Goal: Check status: Check status

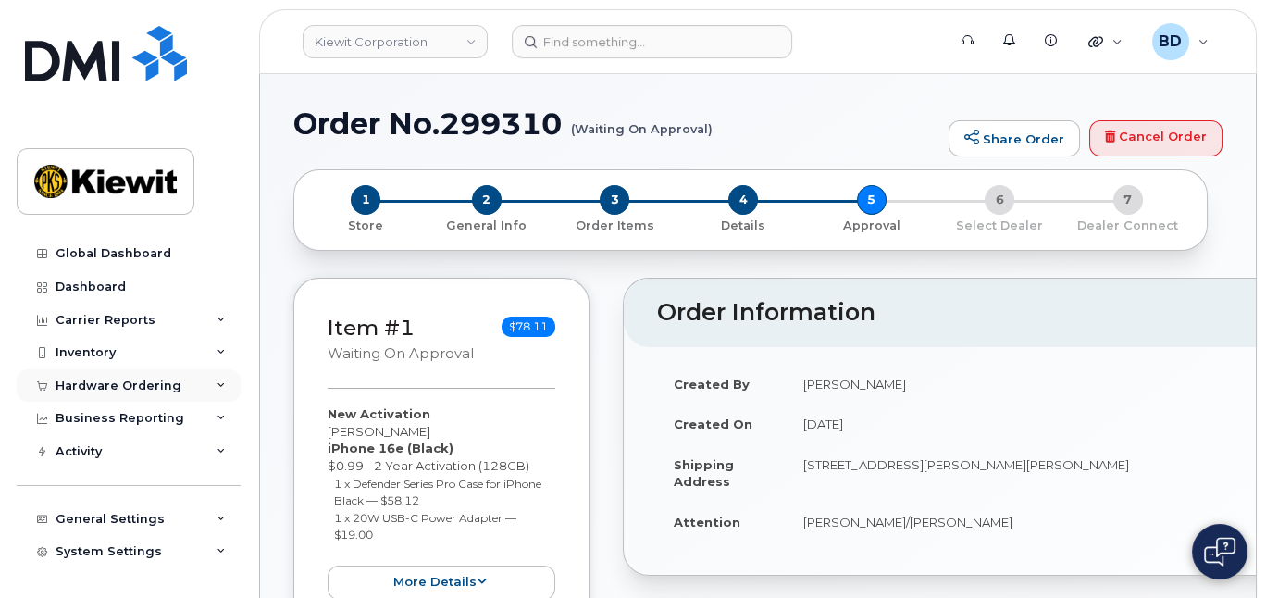
click at [132, 378] on div "Hardware Ordering" at bounding box center [119, 385] width 126 height 15
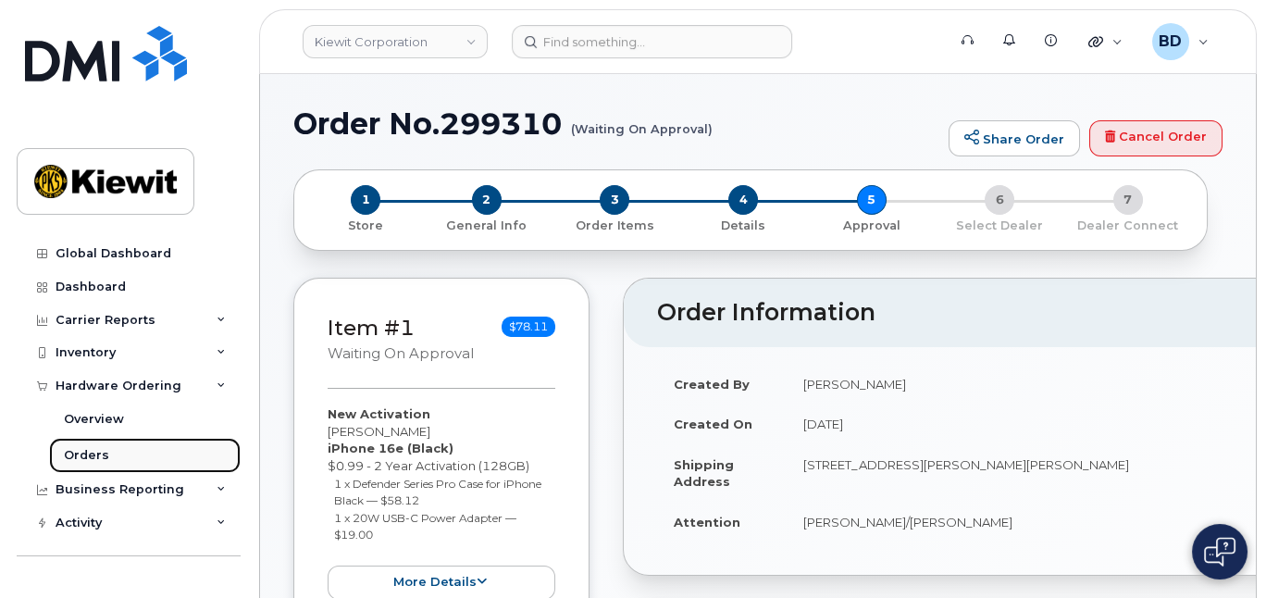
click at [101, 461] on div "Orders" at bounding box center [86, 455] width 45 height 17
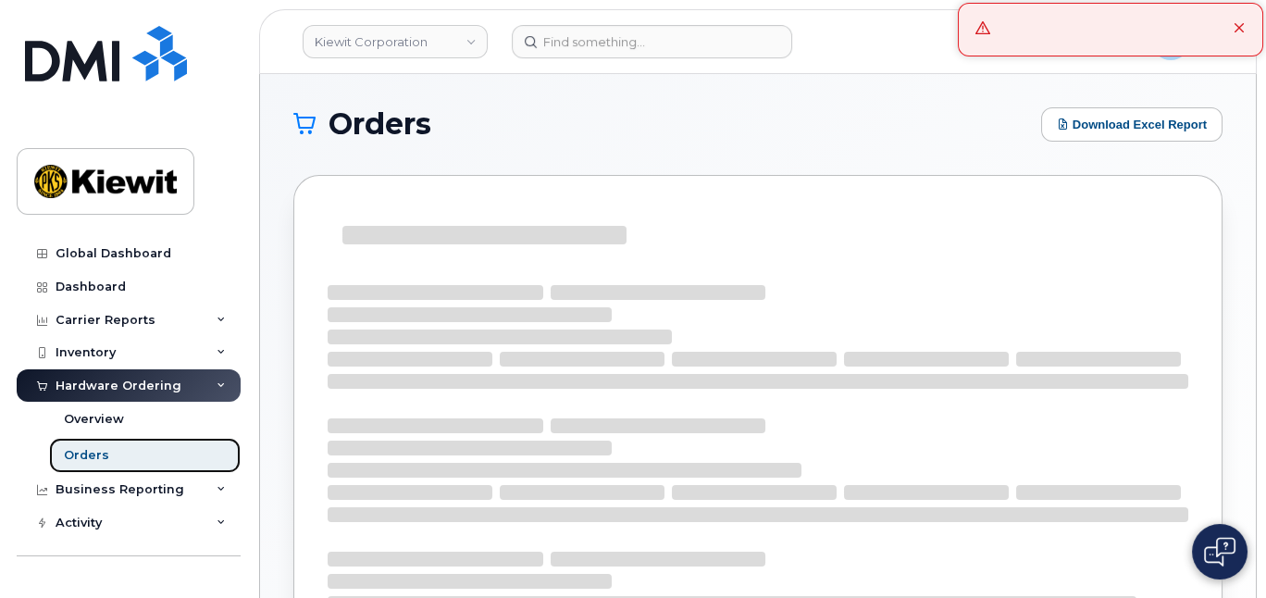
click at [104, 458] on div "Orders" at bounding box center [86, 455] width 45 height 17
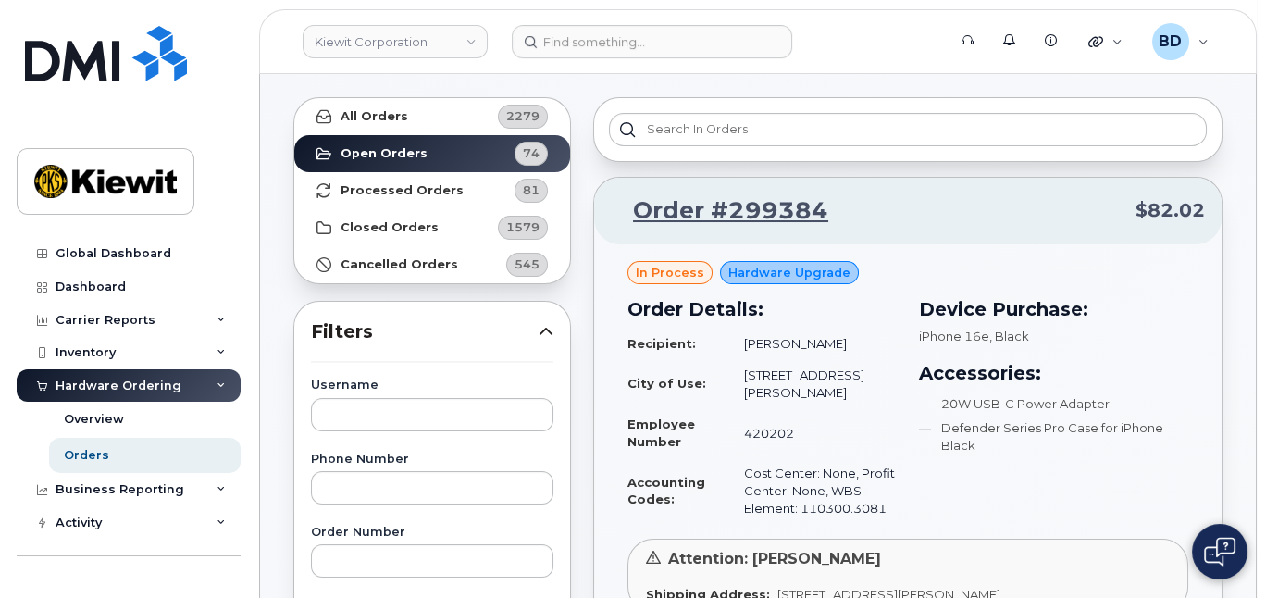
scroll to position [123, 0]
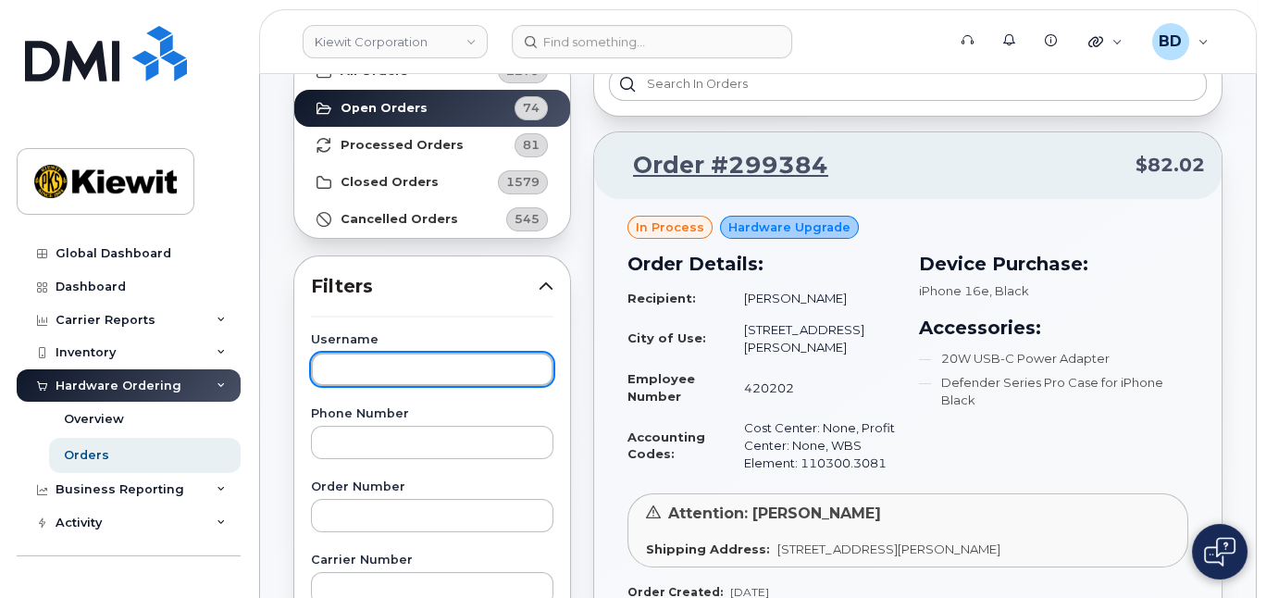
click at [336, 365] on input "text" at bounding box center [432, 369] width 242 height 33
type input "[PERSON_NAME]"
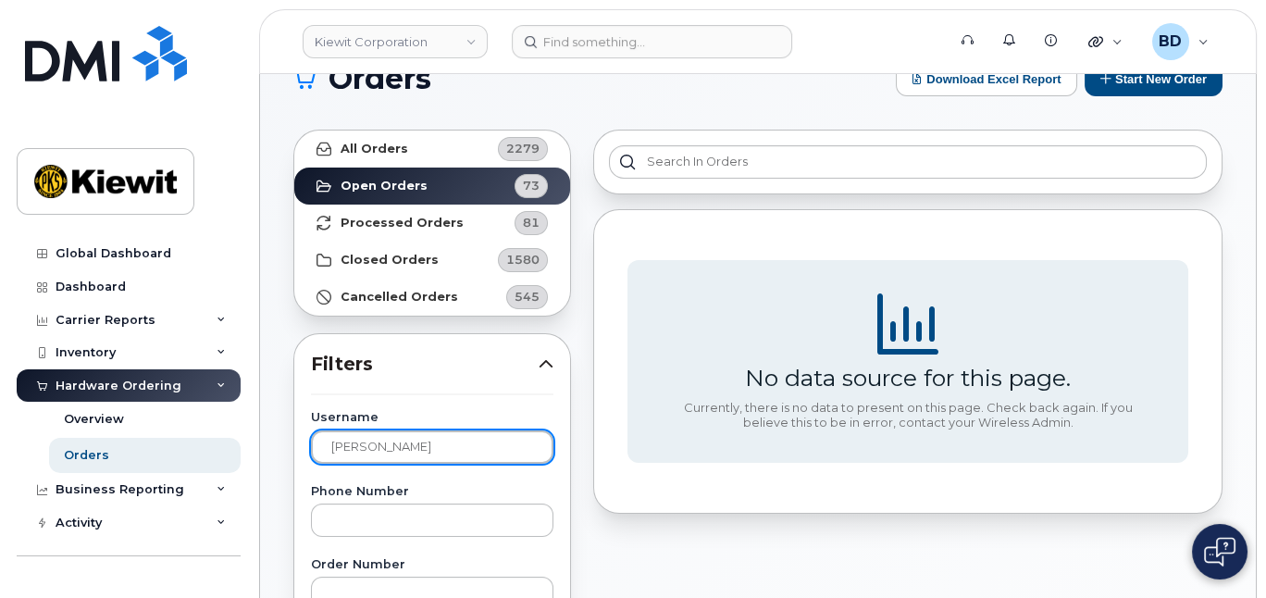
scroll to position [0, 0]
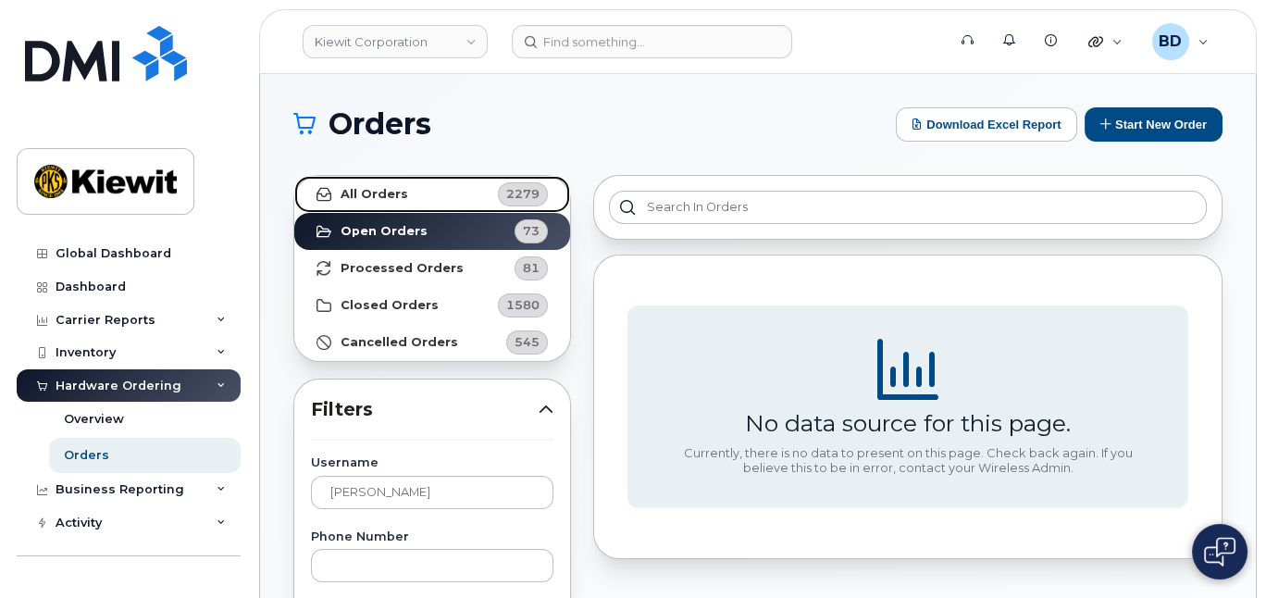
click at [413, 191] on link "All Orders 2279" at bounding box center [432, 194] width 276 height 37
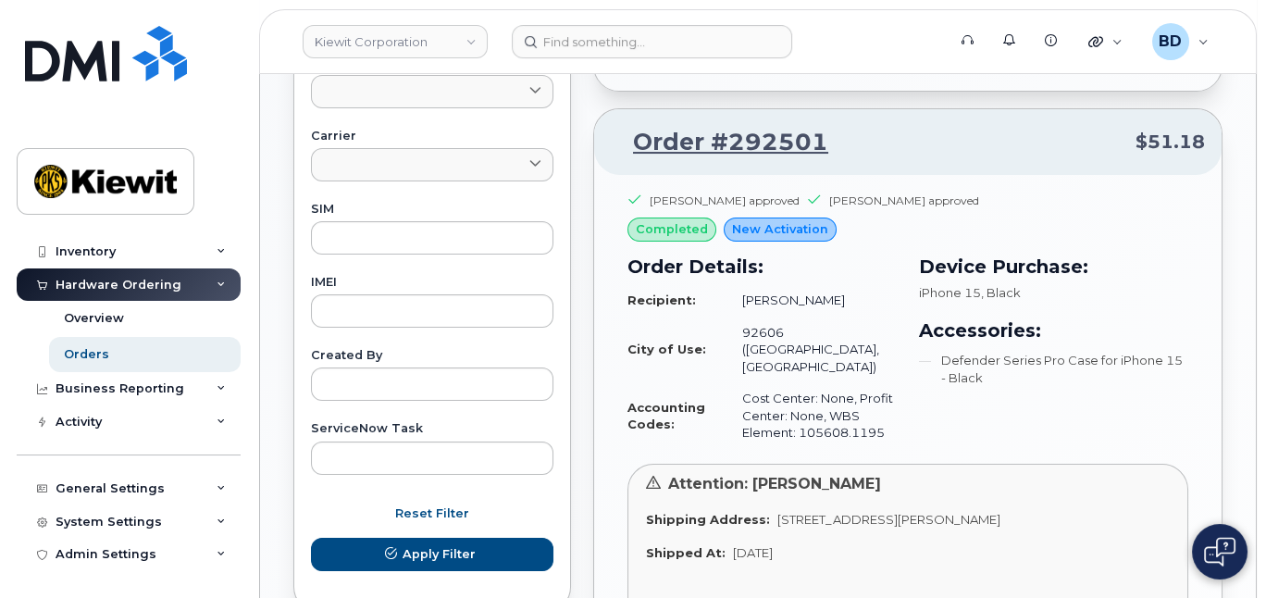
scroll to position [717, 0]
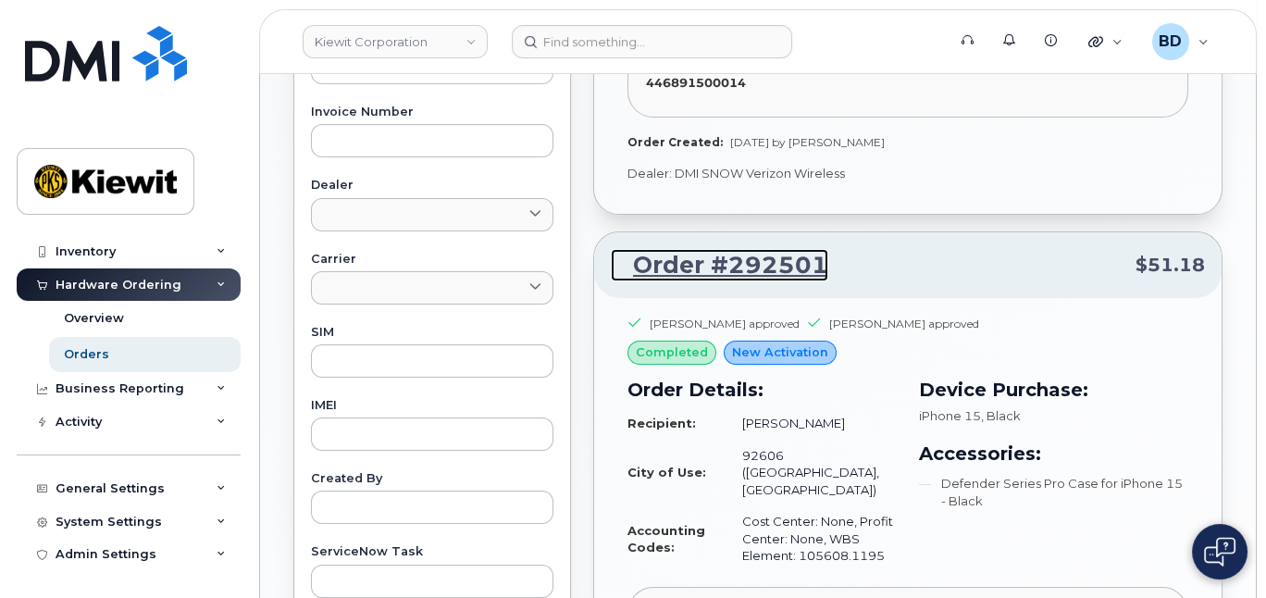
click at [743, 249] on link "Order #292501" at bounding box center [719, 265] width 217 height 33
